Goal: Find contact information

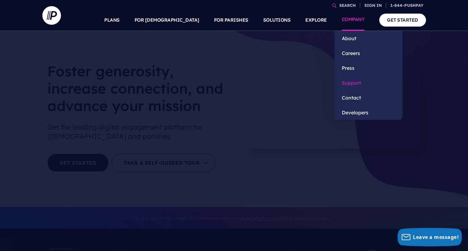
click at [354, 83] on link "Support" at bounding box center [368, 82] width 68 height 15
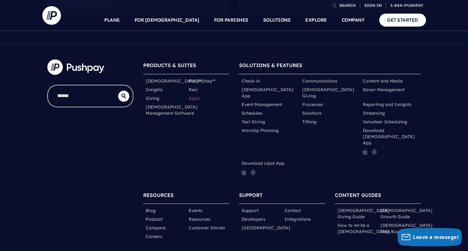
scroll to position [314, 0]
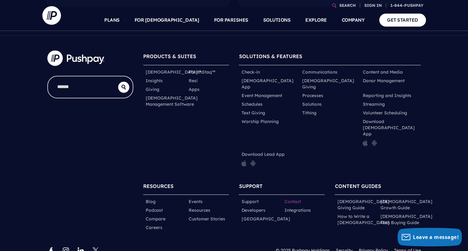
click at [292, 198] on link "Contact" at bounding box center [292, 201] width 16 height 6
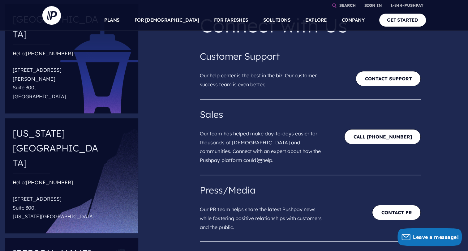
scroll to position [50, 0]
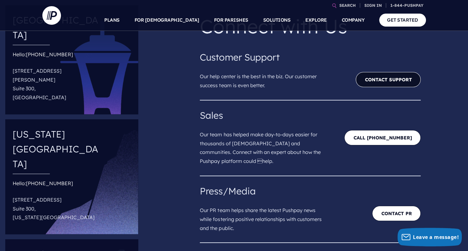
click at [398, 82] on link "Contact Support" at bounding box center [388, 79] width 65 height 15
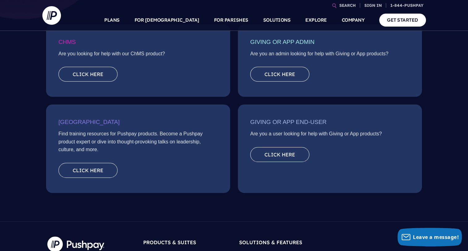
scroll to position [121, 0]
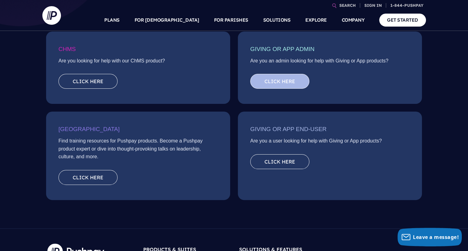
click at [280, 78] on link "Click here" at bounding box center [279, 81] width 59 height 15
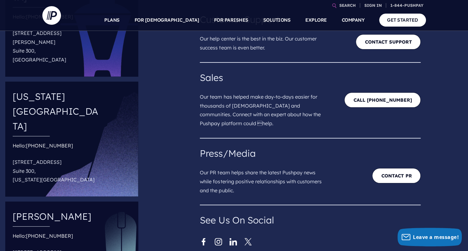
scroll to position [88, 0]
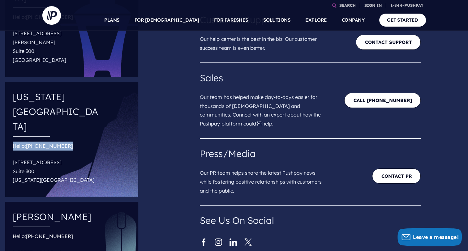
drag, startPoint x: 15, startPoint y: 93, endPoint x: 70, endPoint y: 89, distance: 54.5
click at [70, 142] on div "Hello: [PHONE_NUMBER] 10807 [STREET_ADDRESS][US_STATE]" at bounding box center [57, 164] width 88 height 45
copy div "Hello: [PHONE_NUMBER]"
